Goal: Transaction & Acquisition: Obtain resource

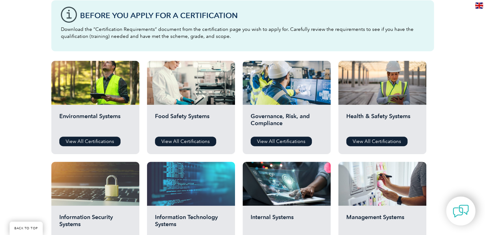
scroll to position [159, 0]
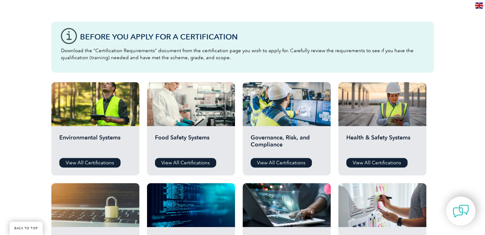
click at [80, 43] on div "Before You Apply For a Certification Download the “Certification Requirements” …" at bounding box center [242, 47] width 383 height 51
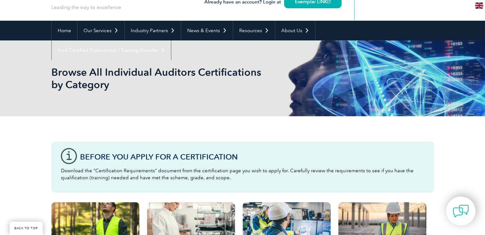
scroll to position [32, 0]
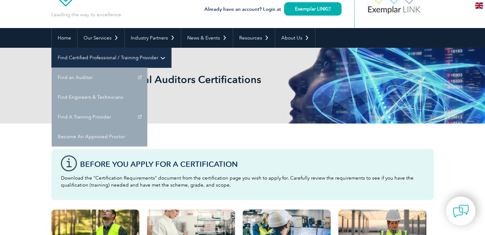
click at [171, 48] on link "Find Certified Professional / Training Provider" at bounding box center [111, 58] width 119 height 20
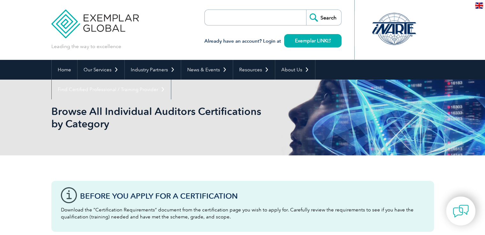
click at [251, 26] on div "Already have an account? Login at Exemplar LINK" at bounding box center [272, 38] width 137 height 25
click at [250, 20] on input "search" at bounding box center [241, 17] width 67 height 15
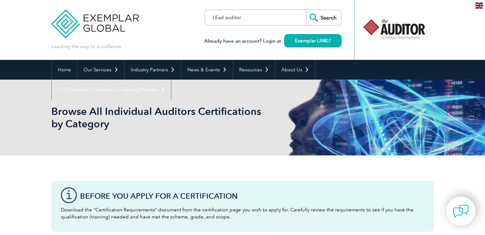
click at [211, 18] on input "LEad auditor" at bounding box center [241, 17] width 67 height 15
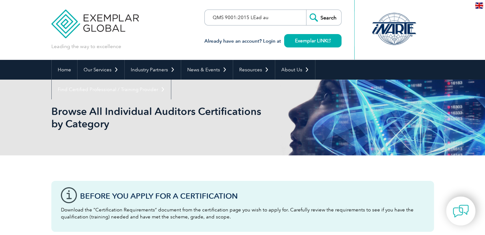
type input "QMS 9001:2015 LEad auditor"
click at [306, 10] on input "Search" at bounding box center [323, 17] width 35 height 15
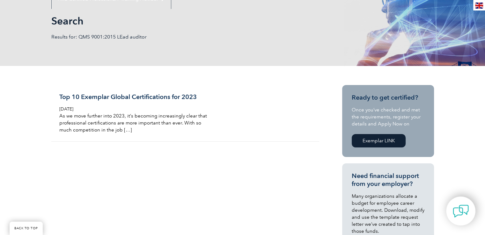
scroll to position [96, 0]
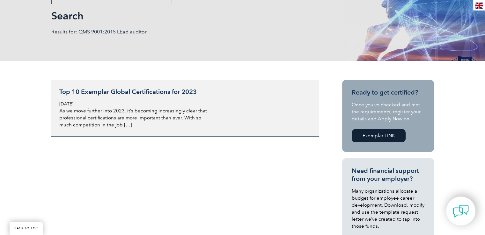
click at [175, 91] on h3 "Top 10 Exemplar Global Certifications for 2023" at bounding box center [134, 92] width 151 height 8
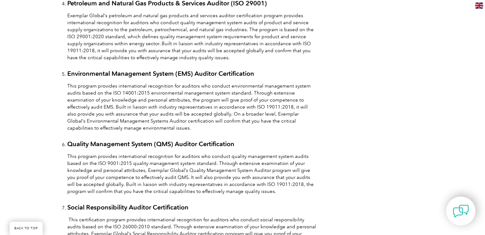
scroll to position [733, 0]
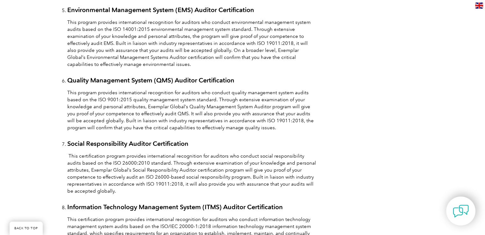
click at [185, 80] on link "Quality Management System (QMS) Auditor Certification" at bounding box center [150, 81] width 167 height 8
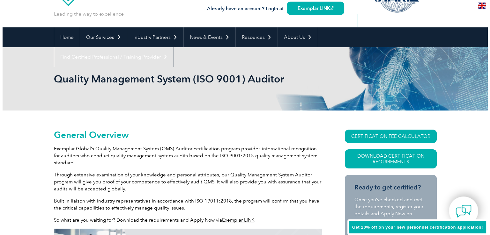
scroll to position [96, 0]
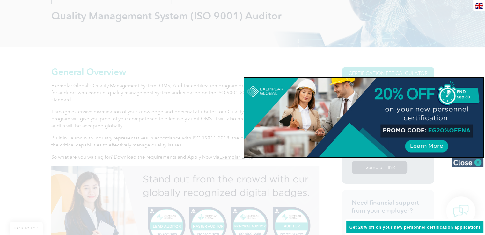
click at [477, 162] on img at bounding box center [468, 163] width 32 height 10
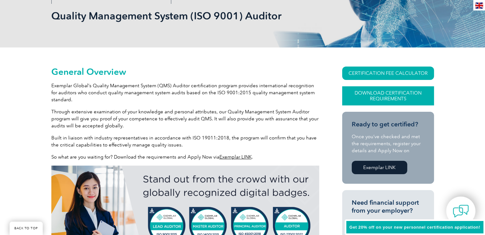
click at [403, 95] on link "Download Certification Requirements" at bounding box center [388, 95] width 92 height 19
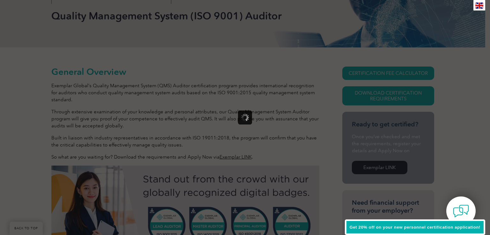
scroll to position [0, 0]
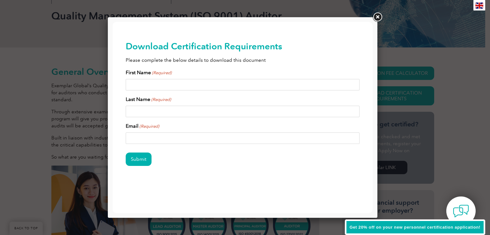
click at [377, 18] on link at bounding box center [377, 16] width 11 height 11
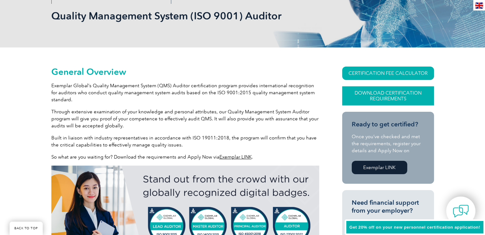
click at [391, 92] on link "Download Certification Requirements" at bounding box center [388, 95] width 92 height 19
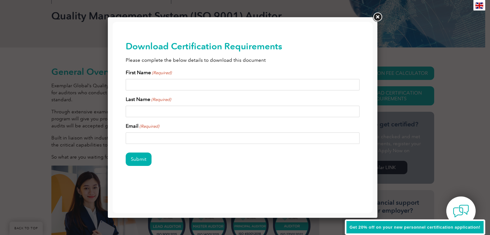
click at [165, 84] on input "First Name (Required)" at bounding box center [243, 84] width 234 height 11
type input "[PERSON_NAME]"
drag, startPoint x: 208, startPoint y: 141, endPoint x: 224, endPoint y: 155, distance: 21.4
click at [113, 133] on html "BACK TO TOP Leading the way to excellence Search" at bounding box center [243, 114] width 260 height 184
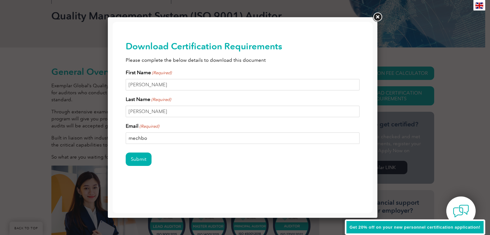
type input "[EMAIL_ADDRESS][DOMAIN_NAME]"
drag, startPoint x: 153, startPoint y: 84, endPoint x: 201, endPoint y: 102, distance: 51.3
click at [113, 80] on html "BACK TO TOP Leading the way to excellence Search" at bounding box center [243, 114] width 260 height 184
type input "Nagaprasanna"
click at [136, 158] on input "Submit" at bounding box center [139, 159] width 26 height 13
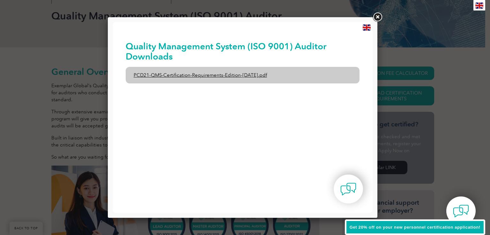
click at [269, 73] on link "PCD21-QMS-Certification-Requirements-Edition-[DATE].pdf" at bounding box center [243, 75] width 234 height 17
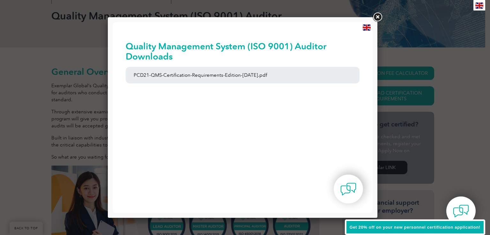
click at [376, 13] on link at bounding box center [377, 16] width 11 height 11
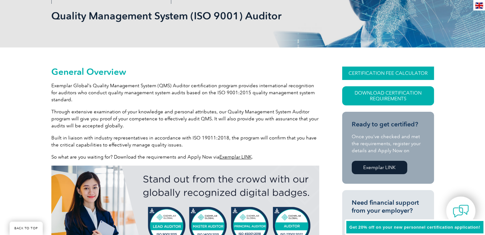
click at [386, 72] on link "CERTIFICATION FEE CALCULATOR" at bounding box center [388, 73] width 92 height 13
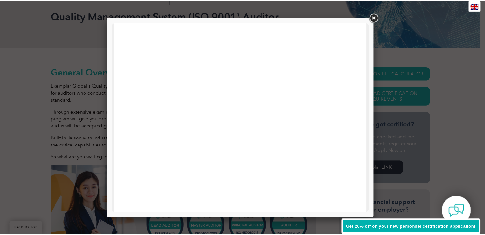
scroll to position [223, 0]
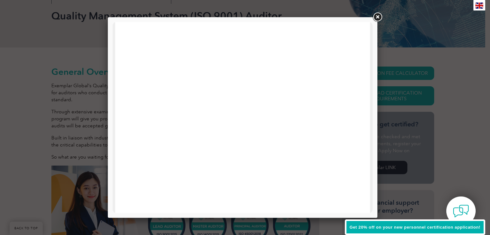
click at [377, 16] on link at bounding box center [377, 16] width 11 height 11
